Goal: Check status: Check status

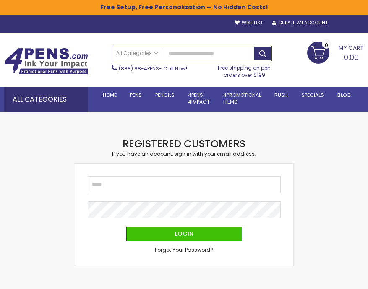
click at [350, 21] on div "Sign In" at bounding box center [350, 23] width 28 height 6
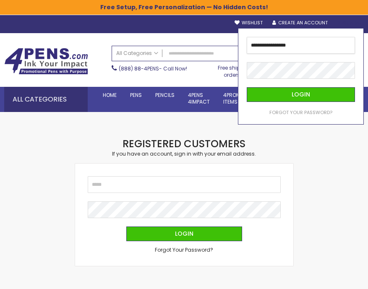
type input "**********"
click at [247, 87] on button "Login" at bounding box center [301, 94] width 108 height 15
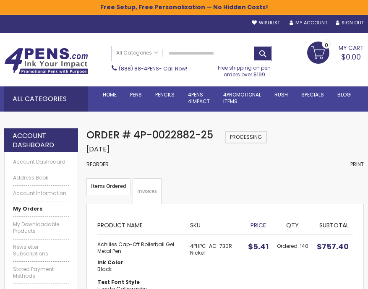
click at [38, 206] on strong "My Orders" at bounding box center [27, 208] width 29 height 7
